Goal: Check status: Check status

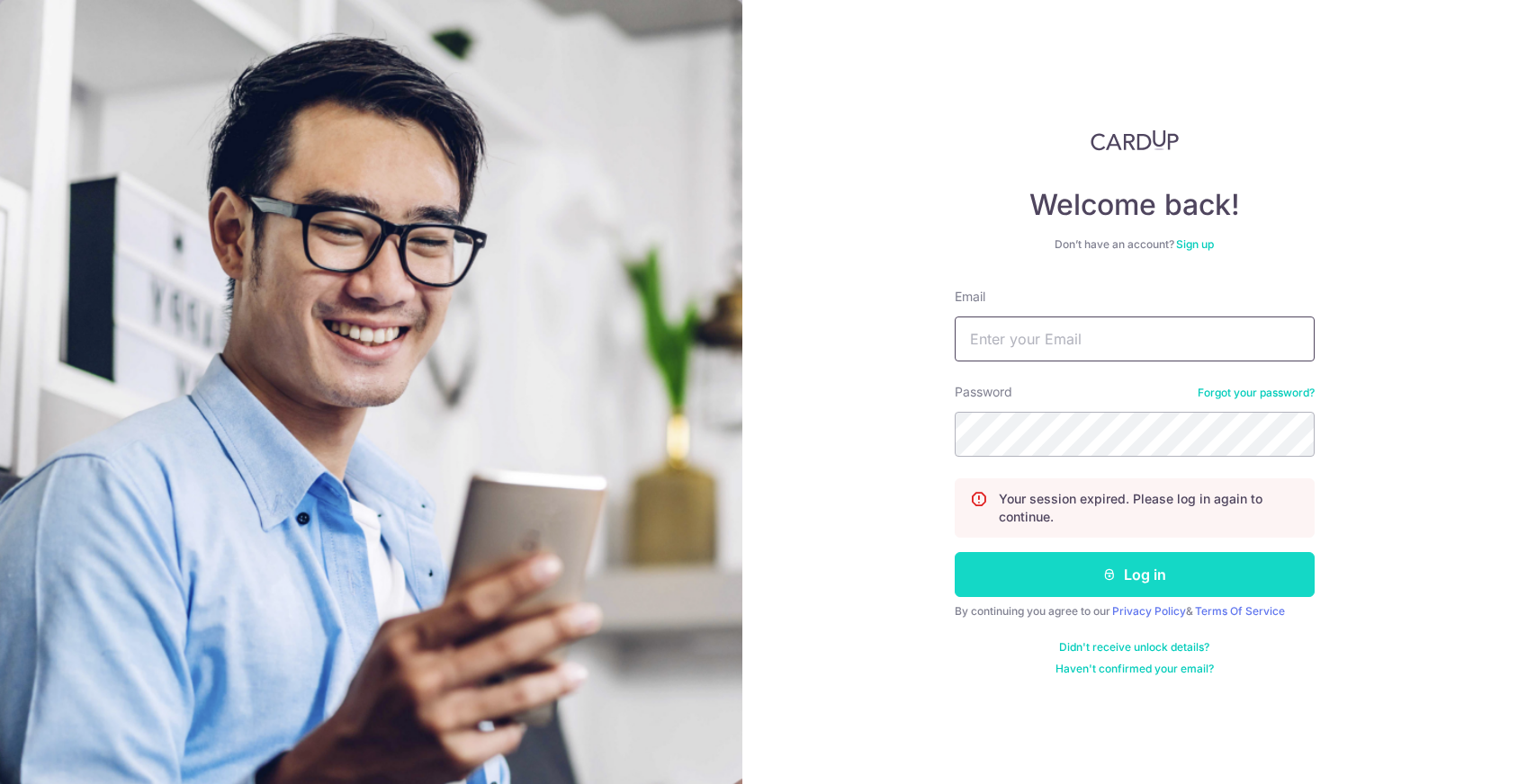
type input "[EMAIL_ADDRESS][DOMAIN_NAME]"
click at [1122, 593] on button "Log in" at bounding box center [1135, 574] width 360 height 45
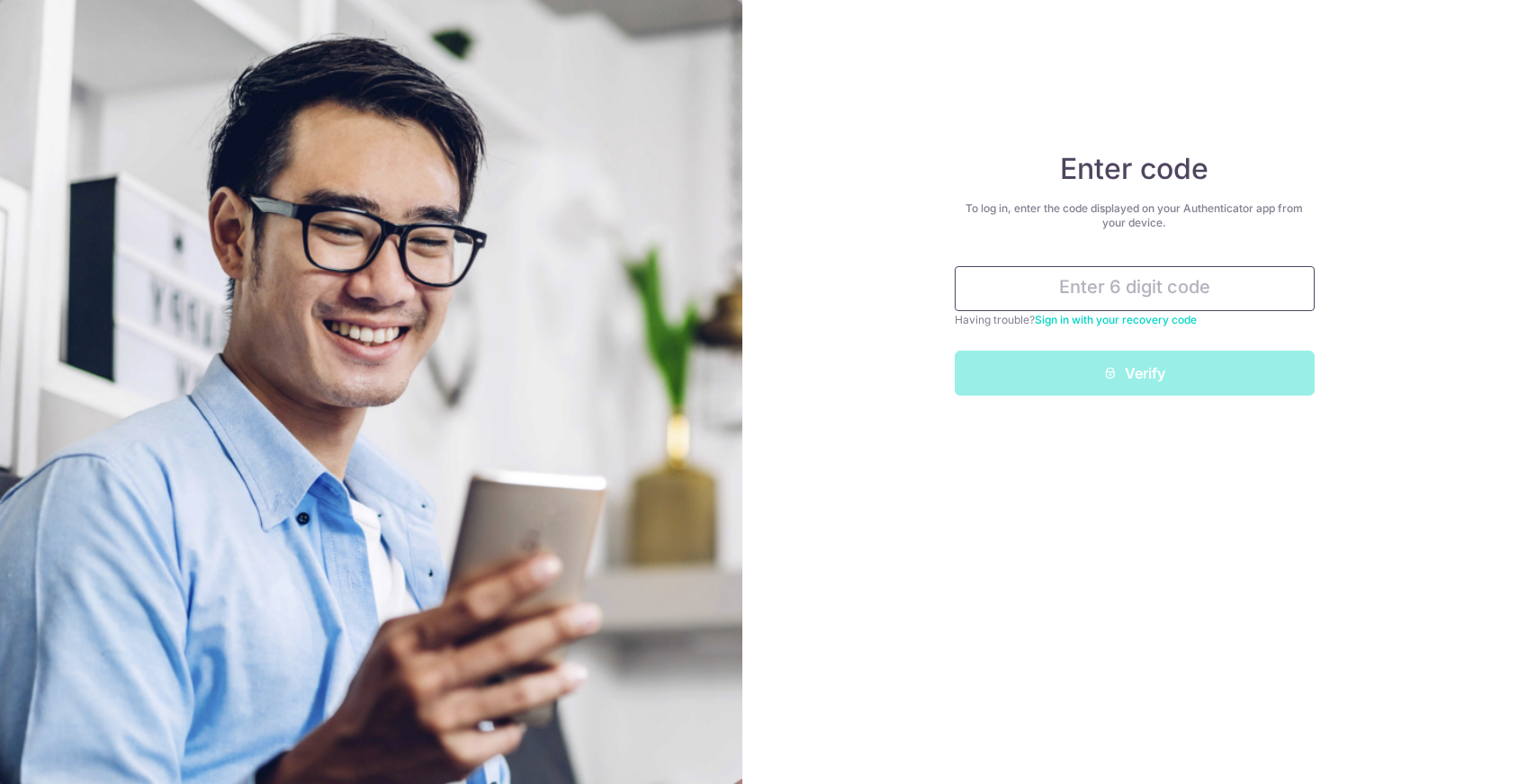
click at [1099, 310] on input "text" at bounding box center [1135, 289] width 360 height 45
click at [1106, 284] on input "text" at bounding box center [1135, 289] width 360 height 45
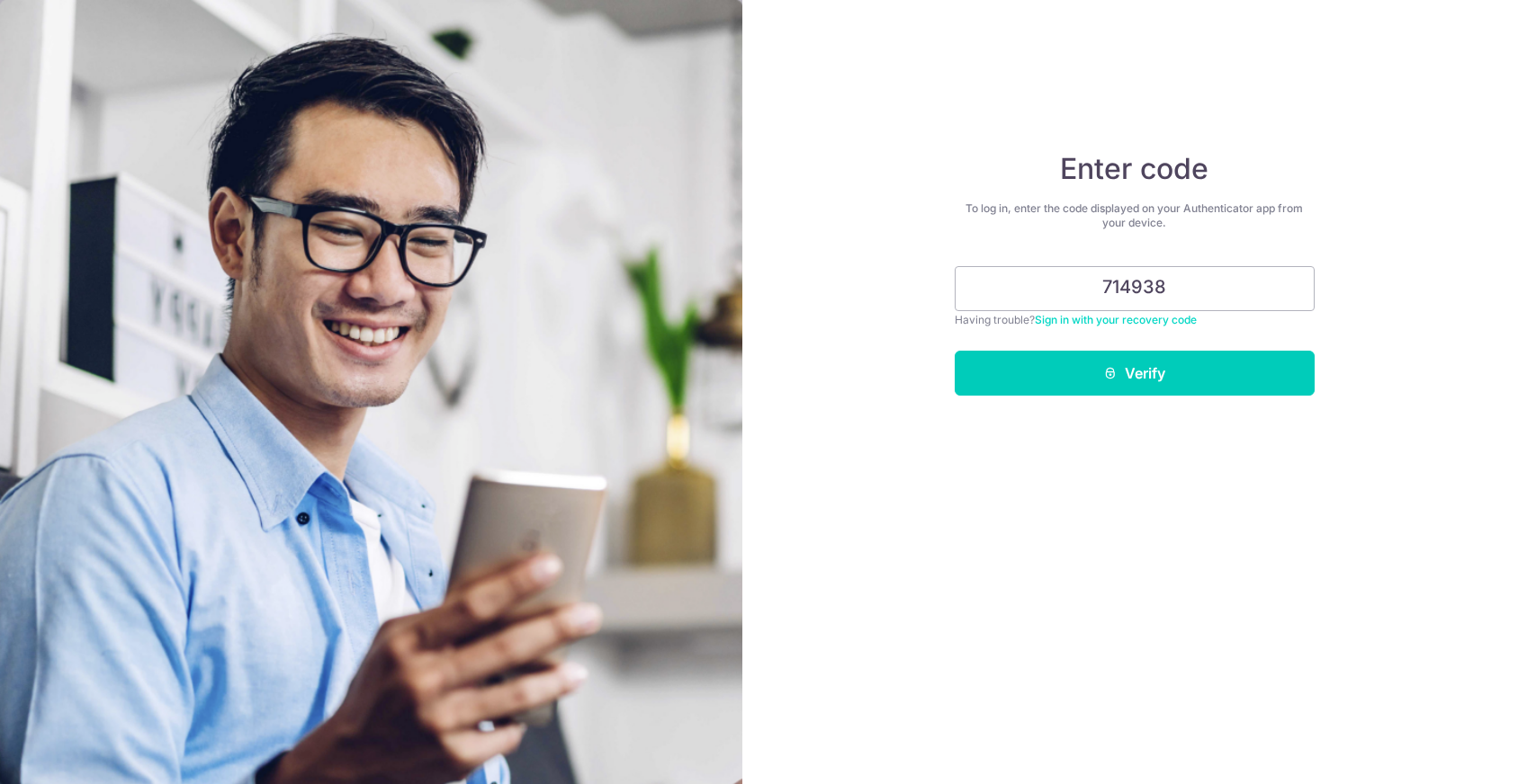
click at [1063, 418] on div "Enter code To log in, enter the code displayed on your Authenticator app from y…" at bounding box center [1135, 392] width 785 height 784
drag, startPoint x: 1194, startPoint y: 277, endPoint x: 987, endPoint y: 239, distance: 210.5
click at [987, 239] on div "Enter code To log in, enter the code displayed on your Authenticator app from y…" at bounding box center [1135, 273] width 360 height 245
type input "930178"
click at [1015, 389] on button "Verify" at bounding box center [1135, 373] width 360 height 45
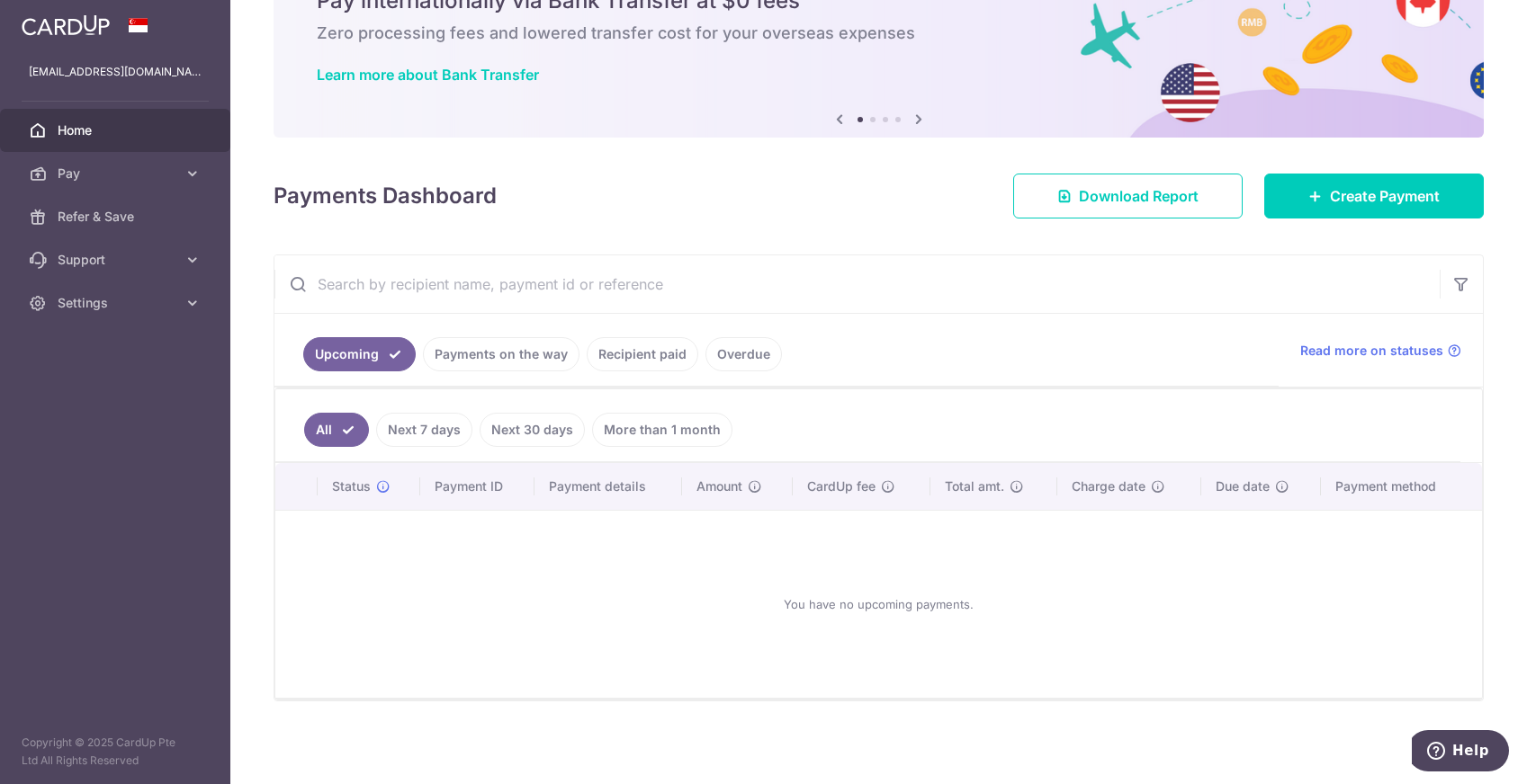
scroll to position [95, 0]
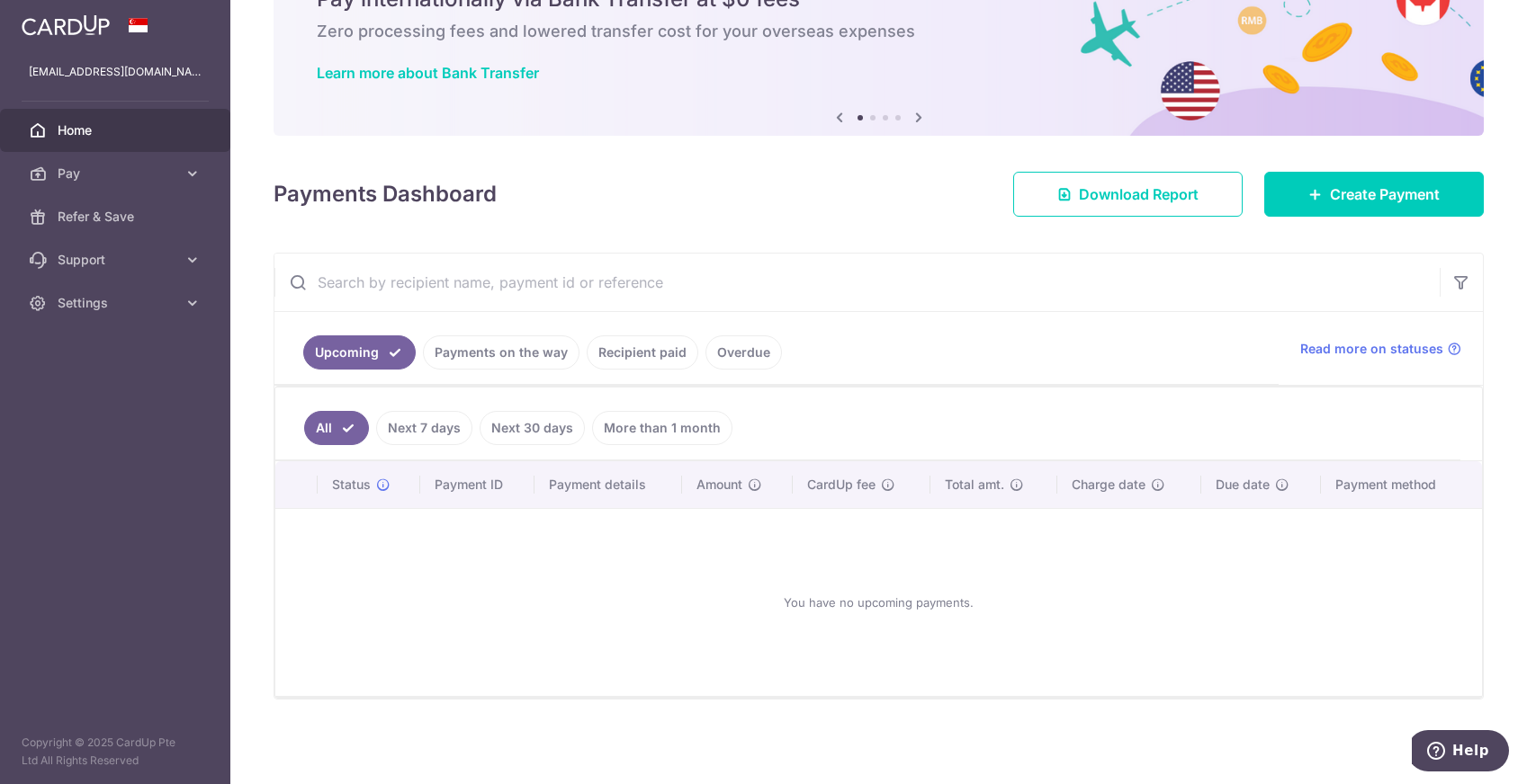
click at [500, 345] on link "Payments on the way" at bounding box center [502, 352] width 156 height 34
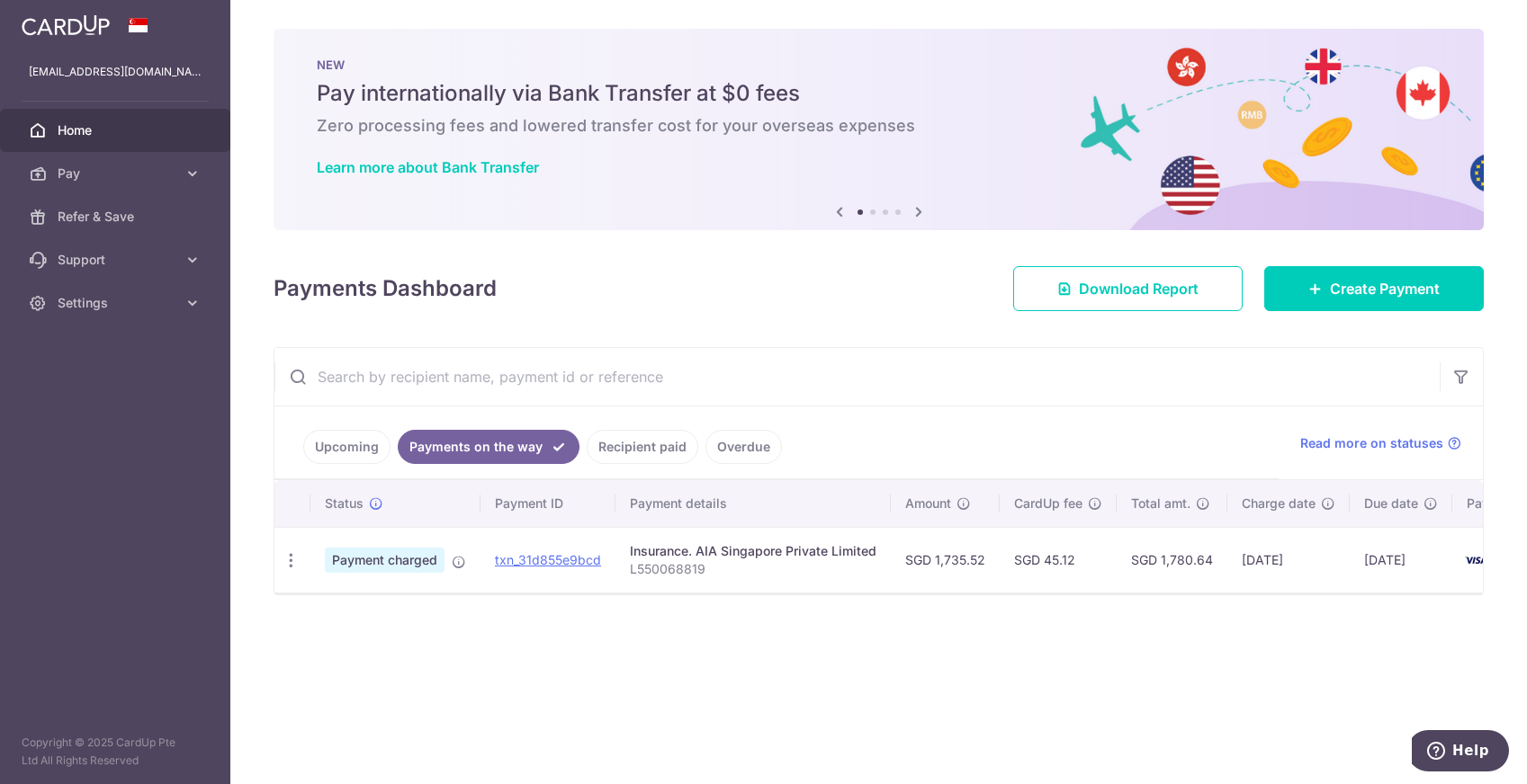
click at [622, 440] on link "Recipient paid" at bounding box center [642, 447] width 111 height 34
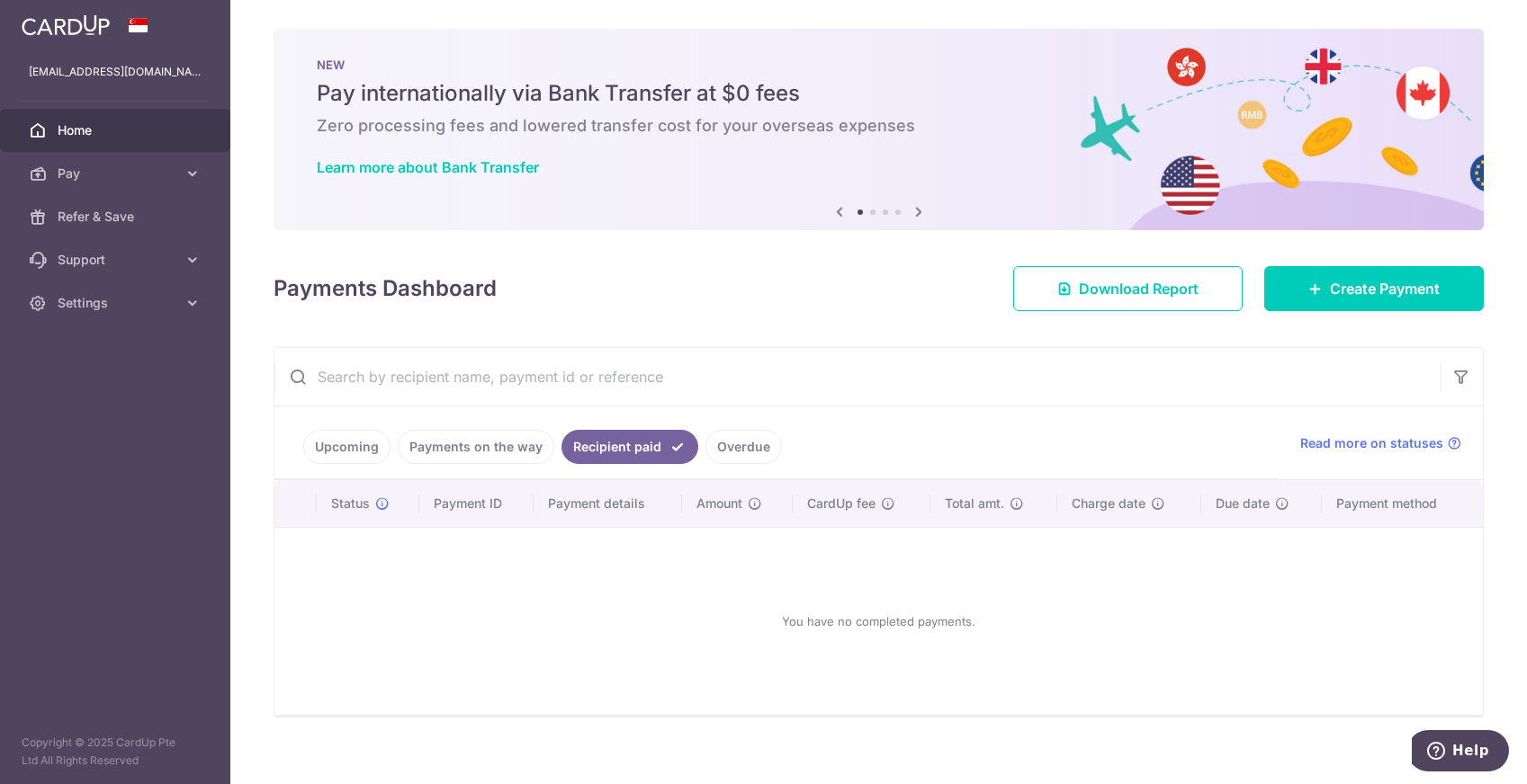
click at [512, 444] on link "Payments on the way" at bounding box center [476, 447] width 156 height 34
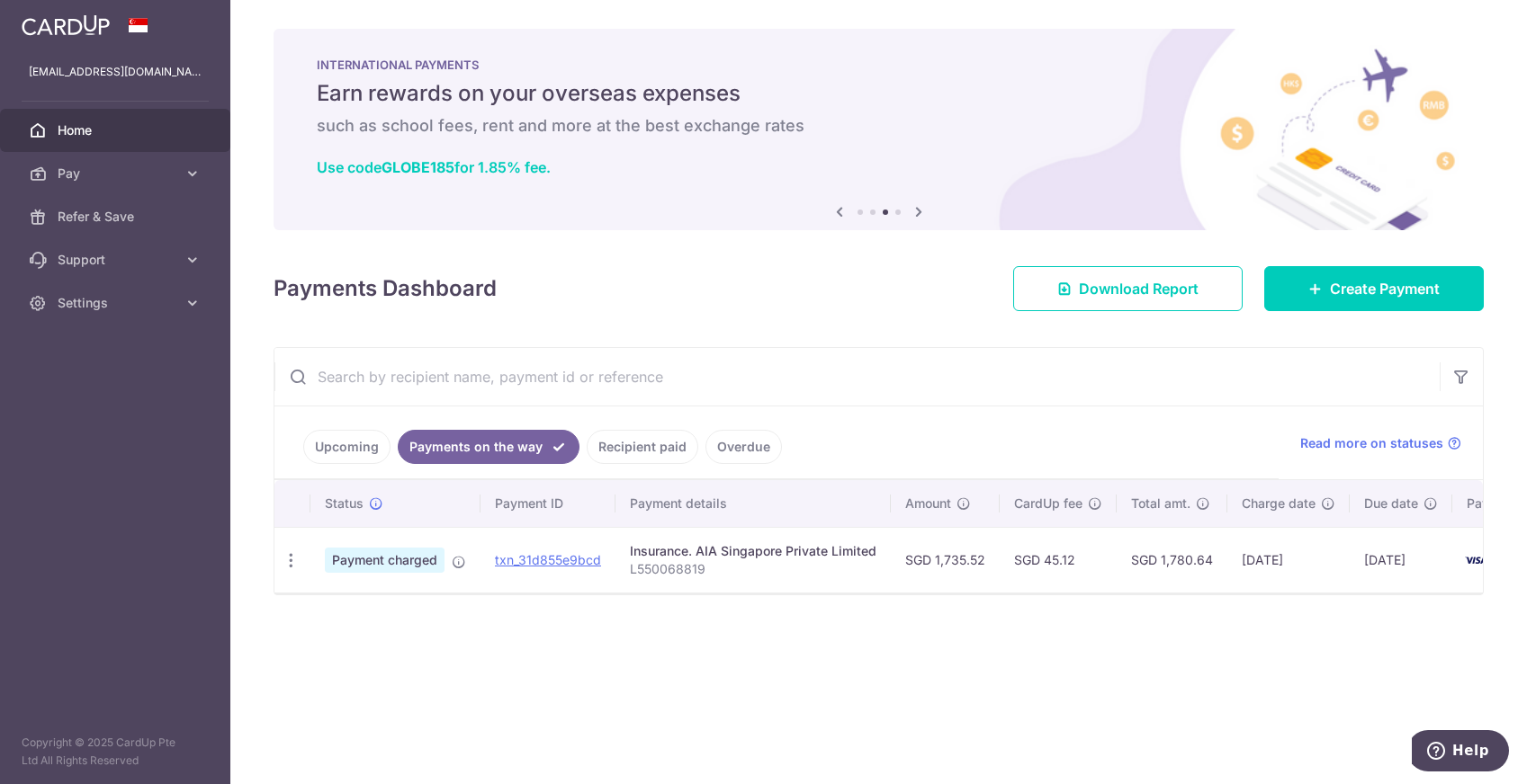
scroll to position [0, 96]
